Goal: Task Accomplishment & Management: Use online tool/utility

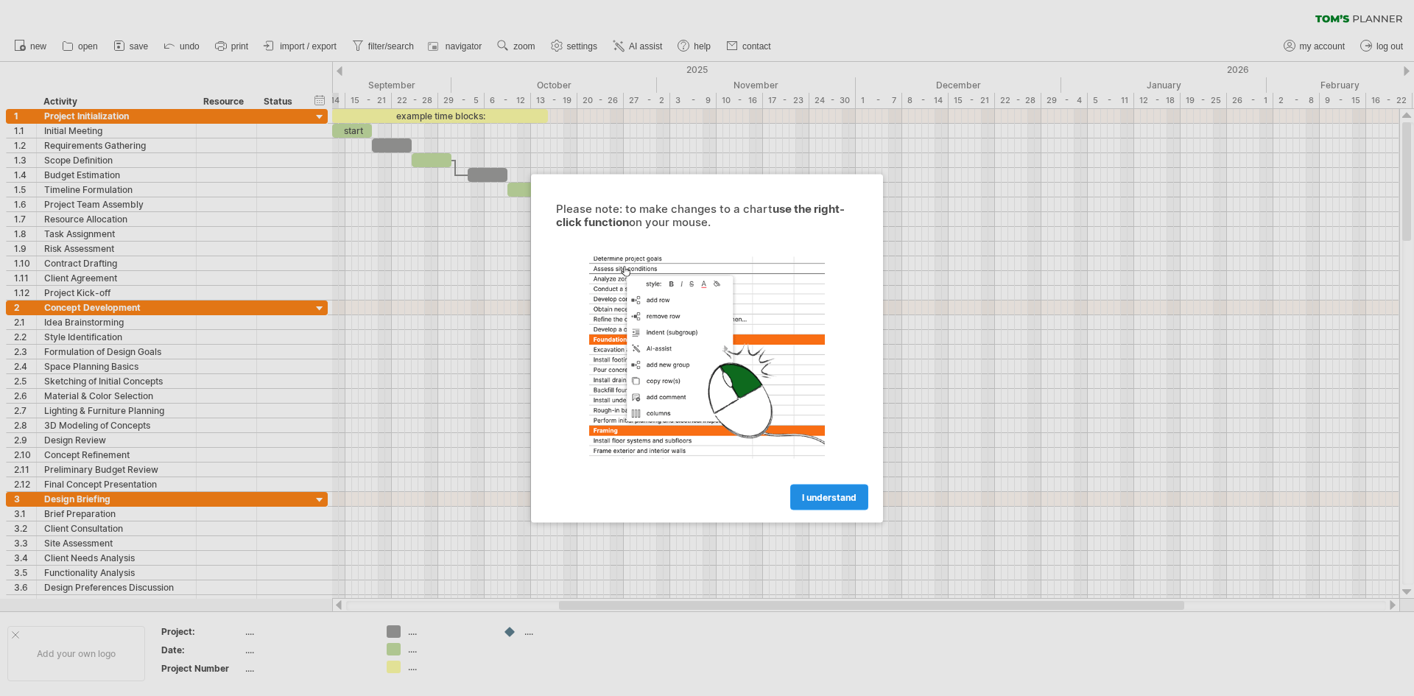
click at [802, 487] on link "I understand" at bounding box center [829, 497] width 78 height 26
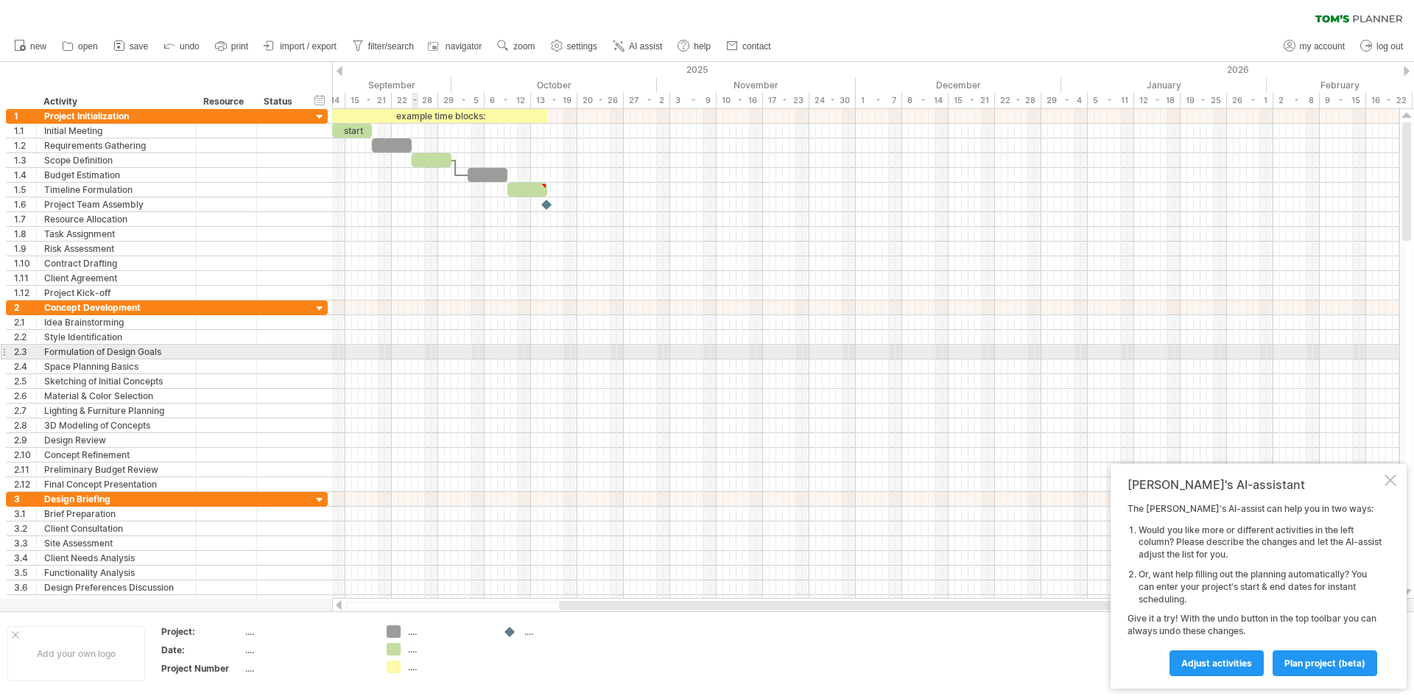
drag, startPoint x: 18, startPoint y: 105, endPoint x: 414, endPoint y: 345, distance: 463.1
click at [415, 345] on div "Trying to reach [DOMAIN_NAME] Connected again... 0% clear filter new 1" at bounding box center [707, 348] width 1414 height 696
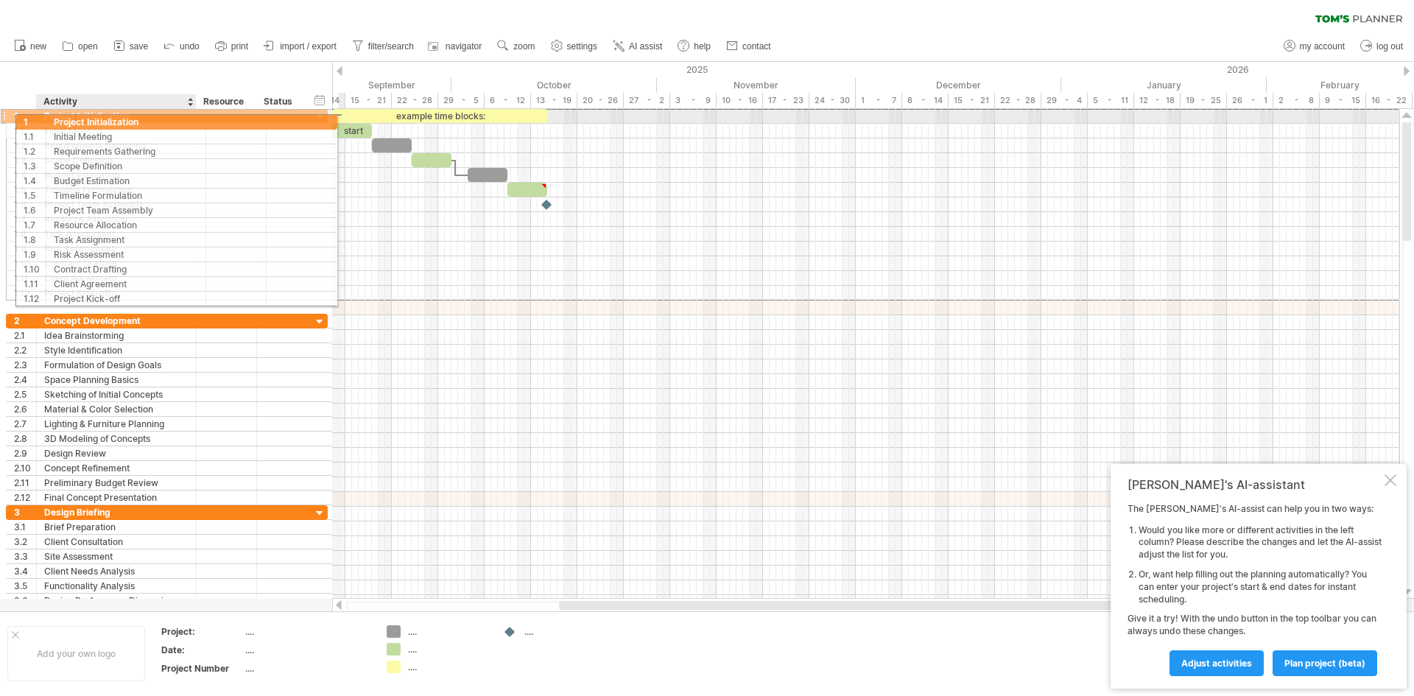
click at [102, 119] on div "Project Initialization" at bounding box center [116, 116] width 144 height 14
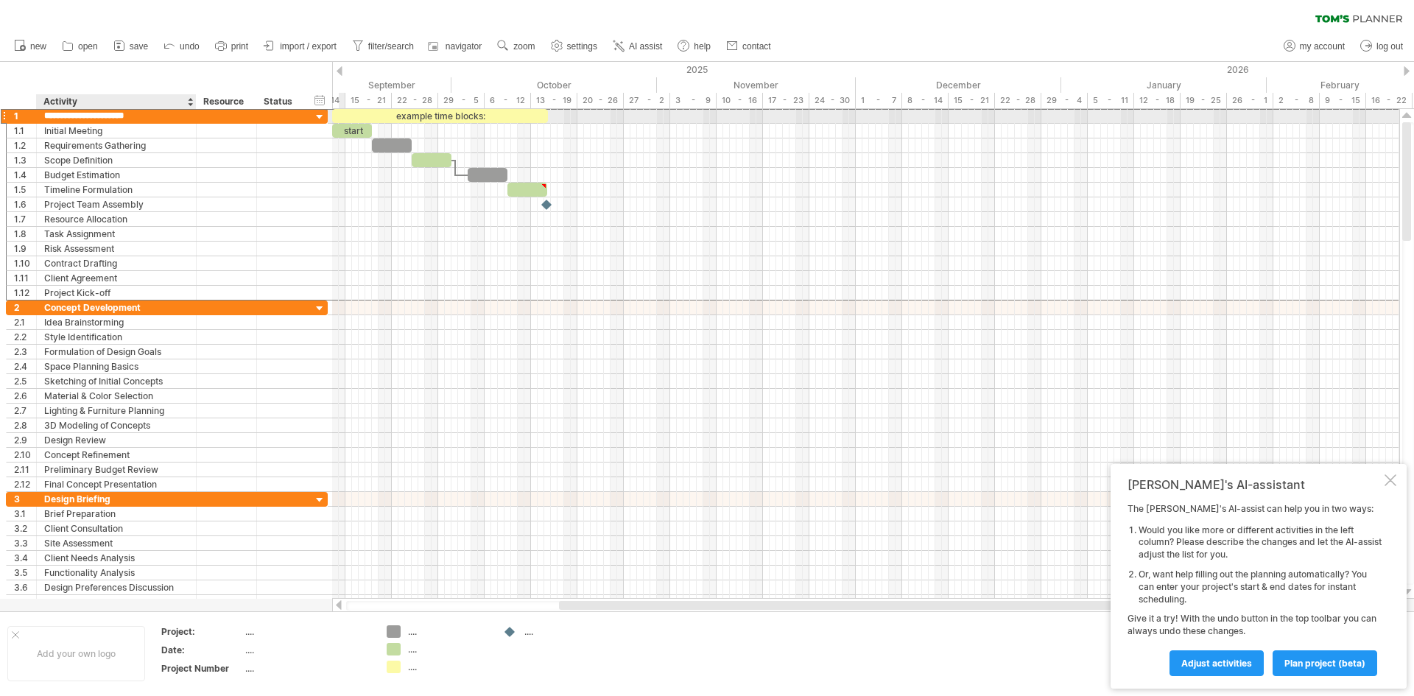
click at [119, 121] on input "**********" at bounding box center [116, 116] width 144 height 14
click at [135, 119] on input "**********" at bounding box center [116, 116] width 144 height 14
click at [124, 130] on div "Initial Meeting" at bounding box center [116, 131] width 144 height 14
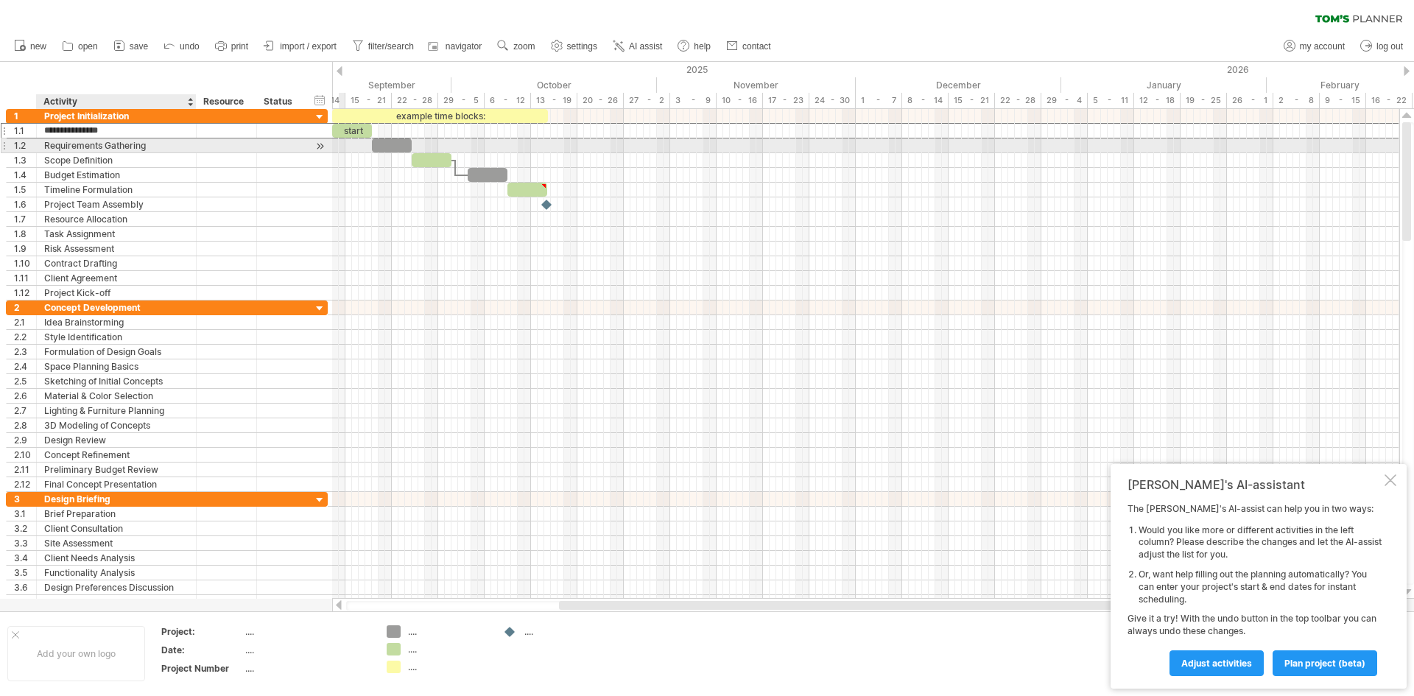
click at [120, 146] on div "Requirements Gathering" at bounding box center [116, 145] width 144 height 14
click at [131, 129] on div "Initial Meeting" at bounding box center [116, 131] width 144 height 14
click at [149, 145] on div "Requirements Gathering" at bounding box center [116, 145] width 144 height 14
click at [158, 163] on div "Scope Definition" at bounding box center [116, 160] width 144 height 14
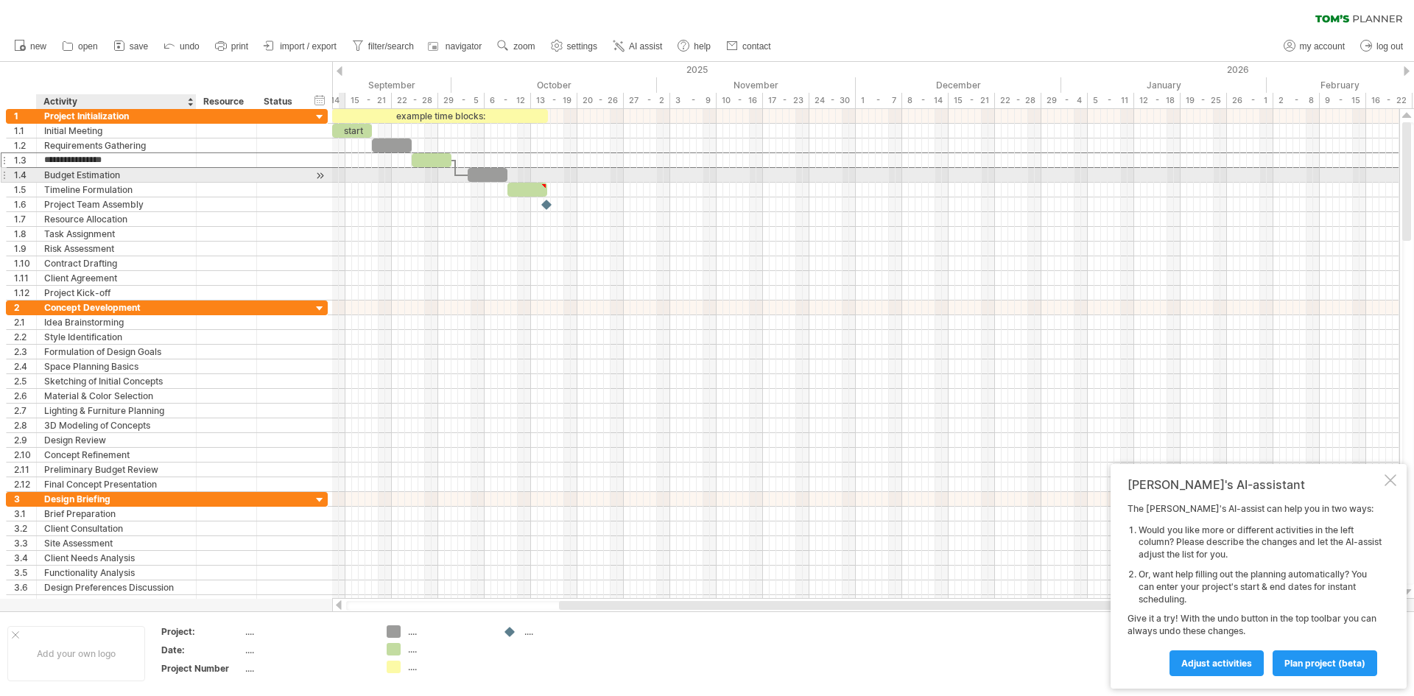
click at [151, 173] on div "Budget Estimation" at bounding box center [116, 175] width 144 height 14
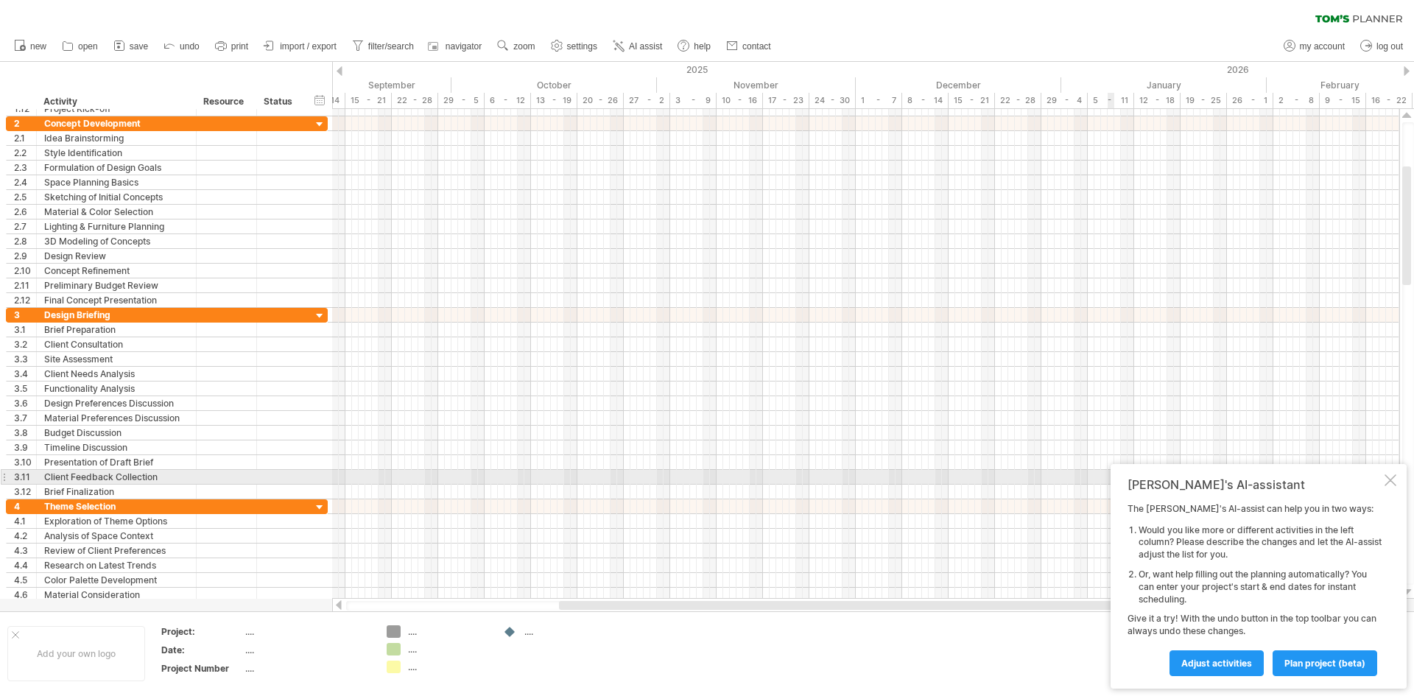
click at [1394, 481] on div at bounding box center [1390, 480] width 12 height 12
